Goal: Information Seeking & Learning: Learn about a topic

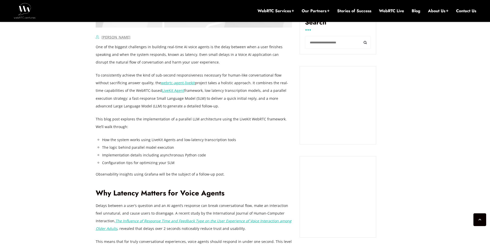
scroll to position [322, 0]
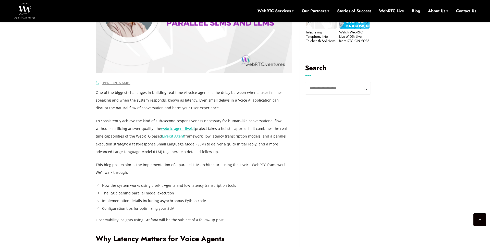
scroll to position [276, 0]
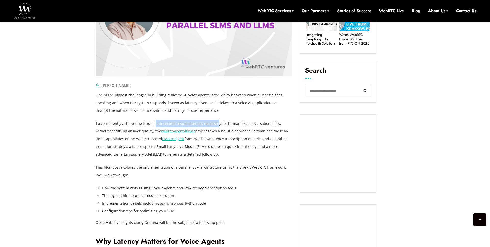
drag, startPoint x: 215, startPoint y: 124, endPoint x: 158, endPoint y: 127, distance: 57.7
click at [154, 125] on p "To consistently achieve the kind of sub-second responsiveness necessary for hum…" at bounding box center [194, 139] width 197 height 38
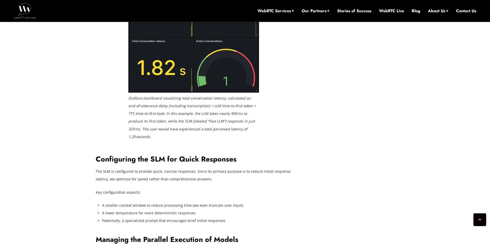
scroll to position [1036, 0]
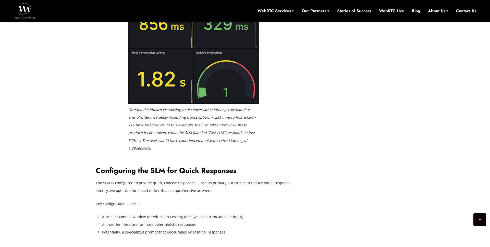
click at [211, 104] on img at bounding box center [193, 48] width 131 height 111
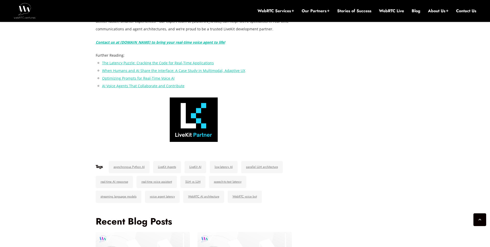
scroll to position [1874, 0]
